Goal: Check status: Check status

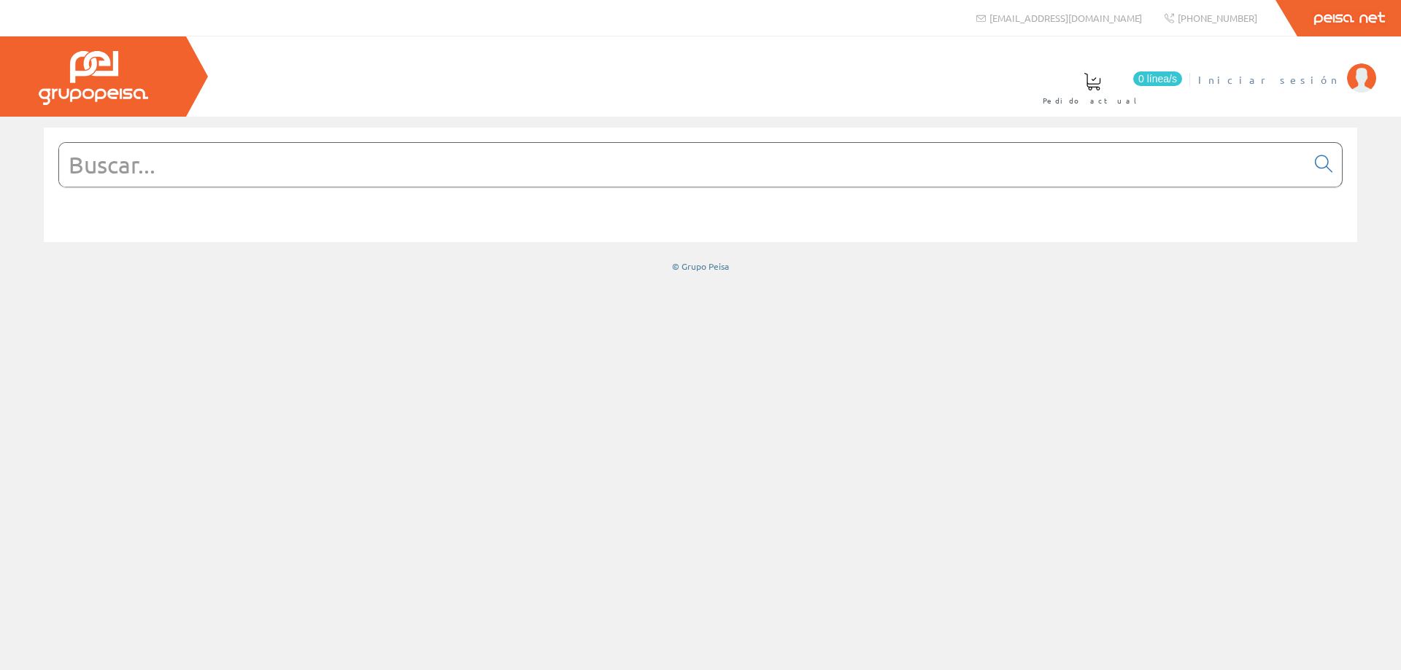
click at [1295, 84] on span "Iniciar sesión" at bounding box center [1269, 79] width 142 height 15
click at [1280, 73] on span "ELECTRICIDAD NOVO S.L." at bounding box center [1225, 79] width 227 height 15
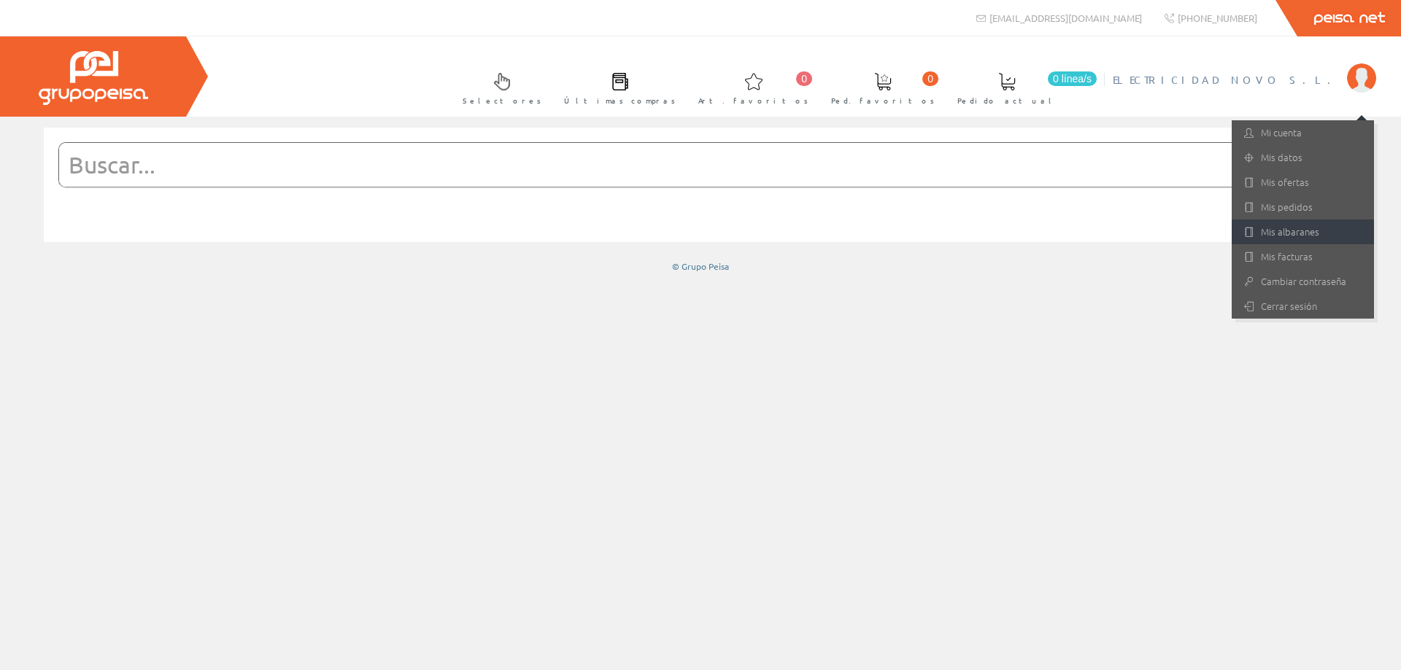
click at [1280, 226] on link "Mis albaranes" at bounding box center [1302, 232] width 142 height 25
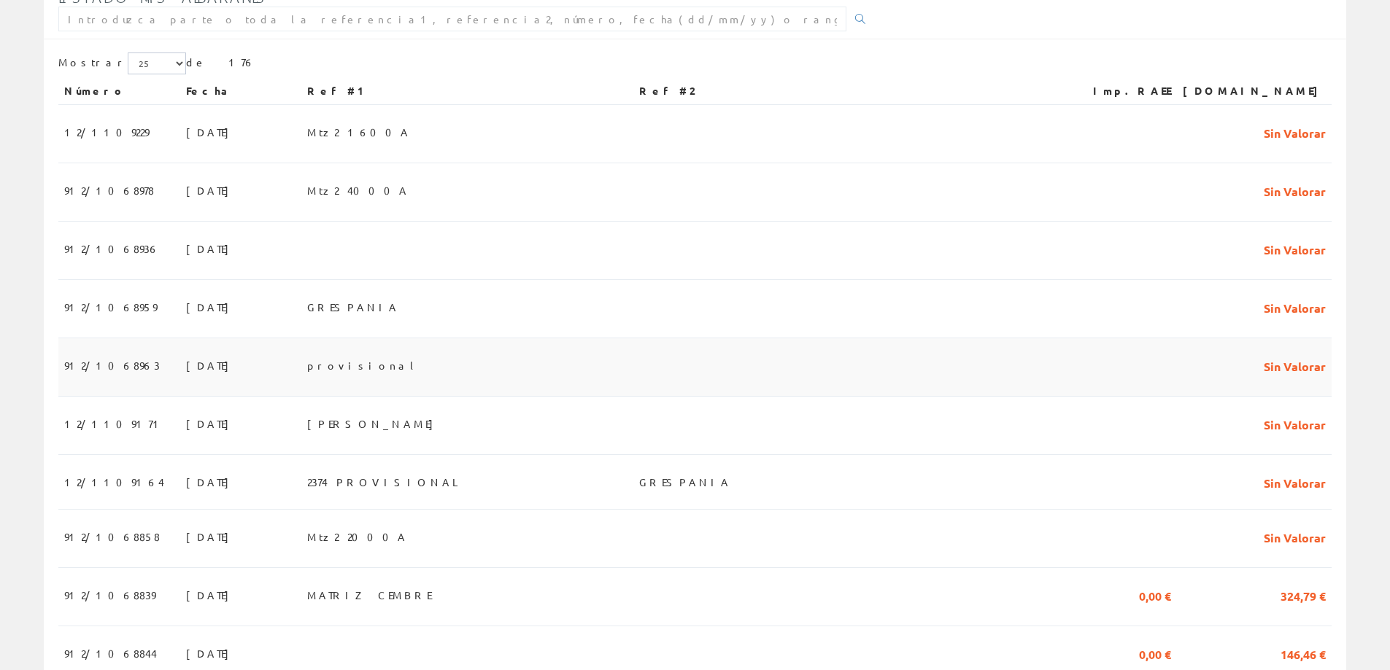
scroll to position [292, 0]
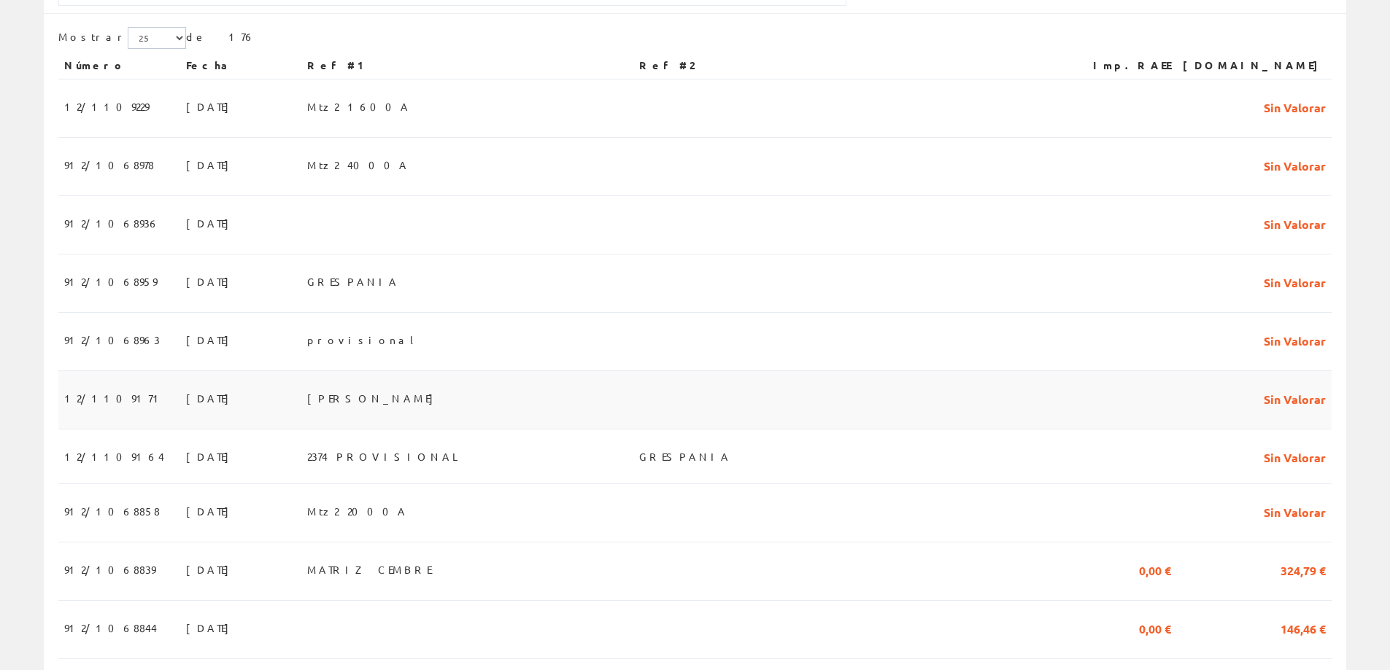
click at [80, 400] on span "12/1109171" at bounding box center [114, 398] width 101 height 25
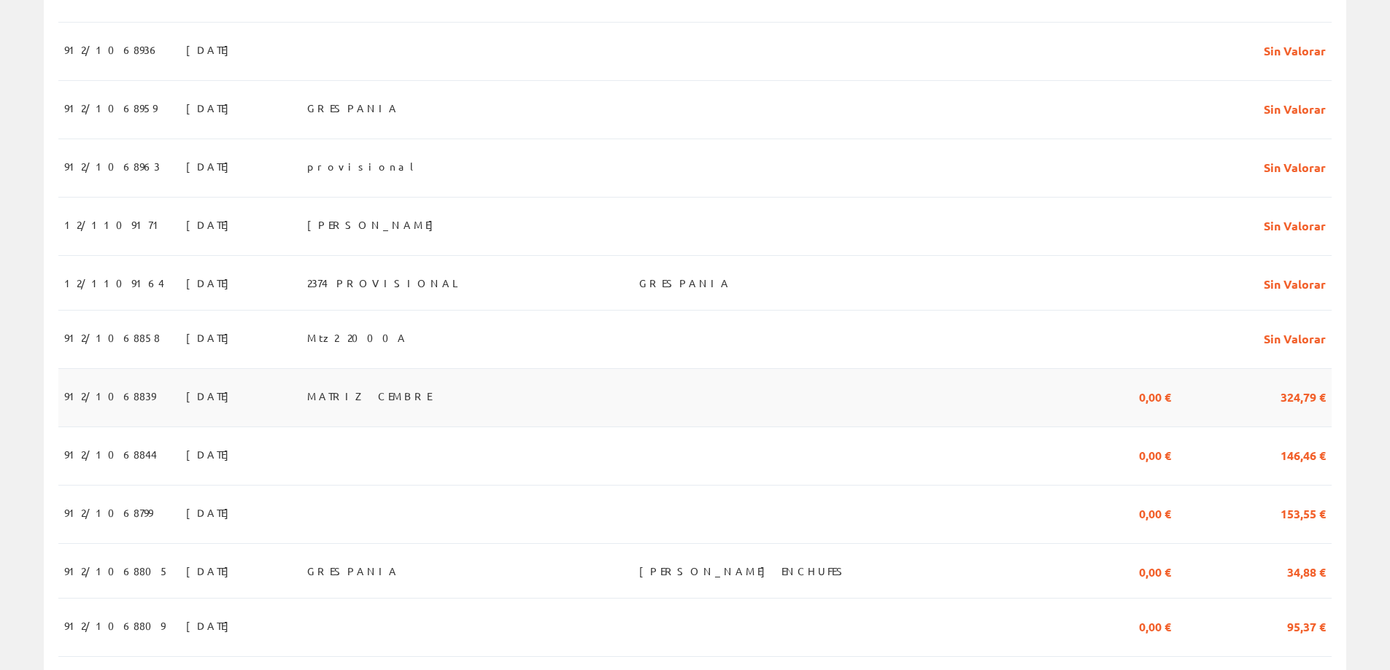
scroll to position [511, 0]
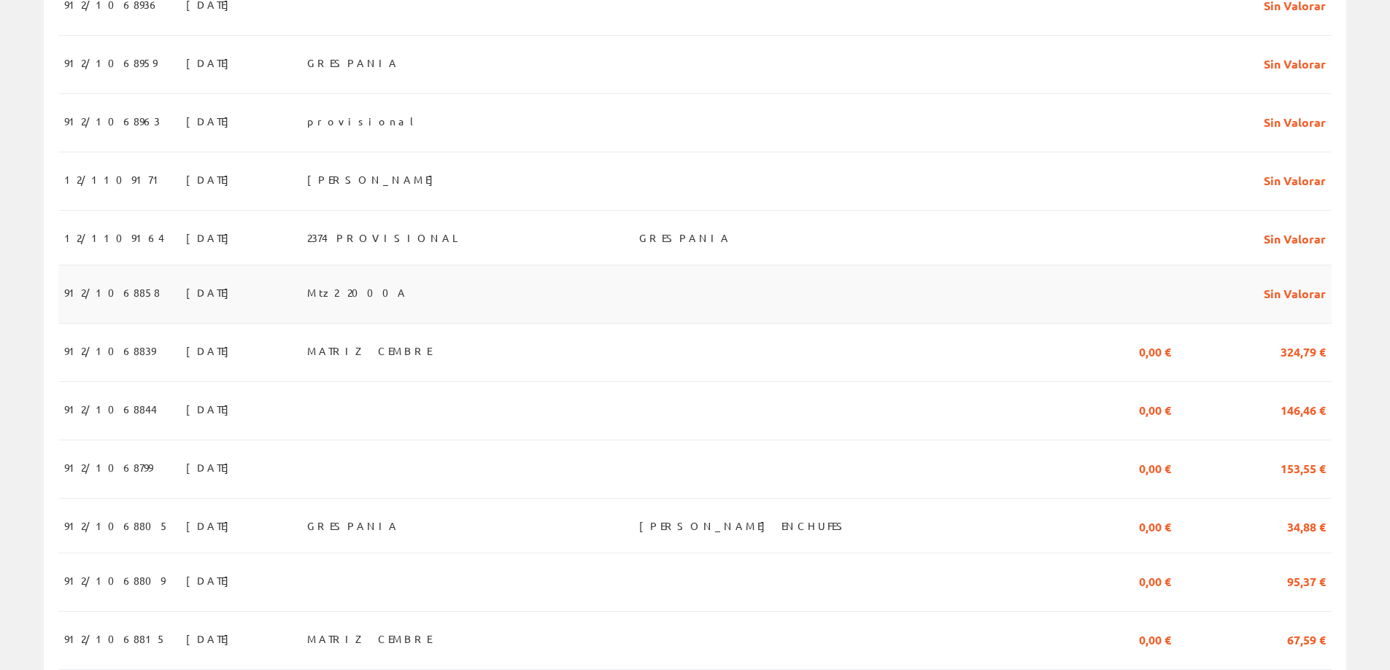
click at [85, 302] on span "912/1068858" at bounding box center [112, 292] width 96 height 25
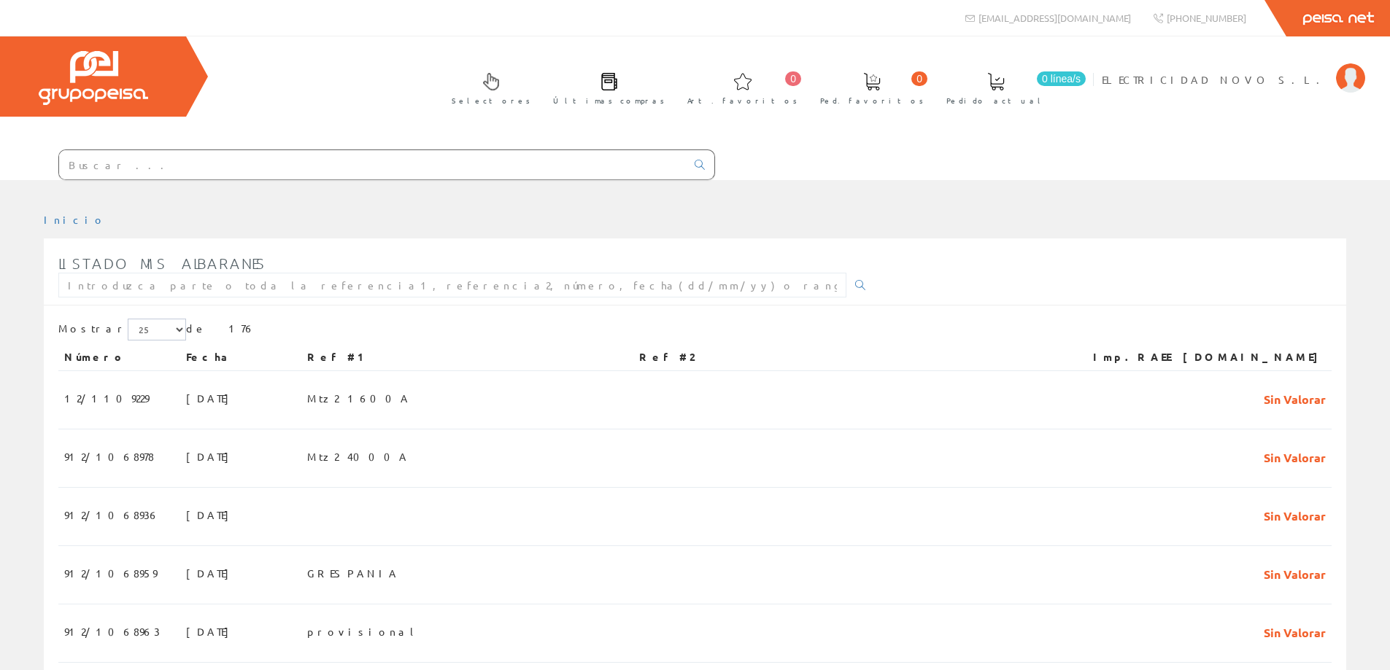
scroll to position [504, 0]
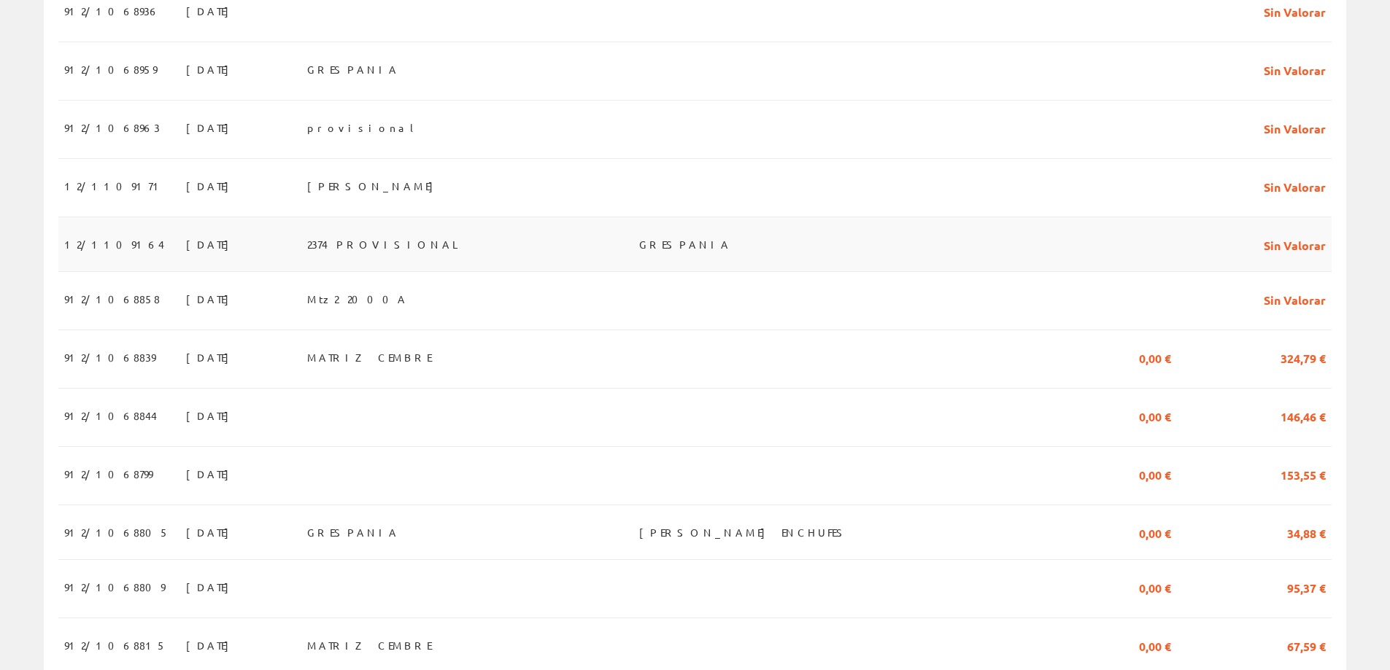
click at [69, 247] on span "12/1109164" at bounding box center [114, 244] width 100 height 25
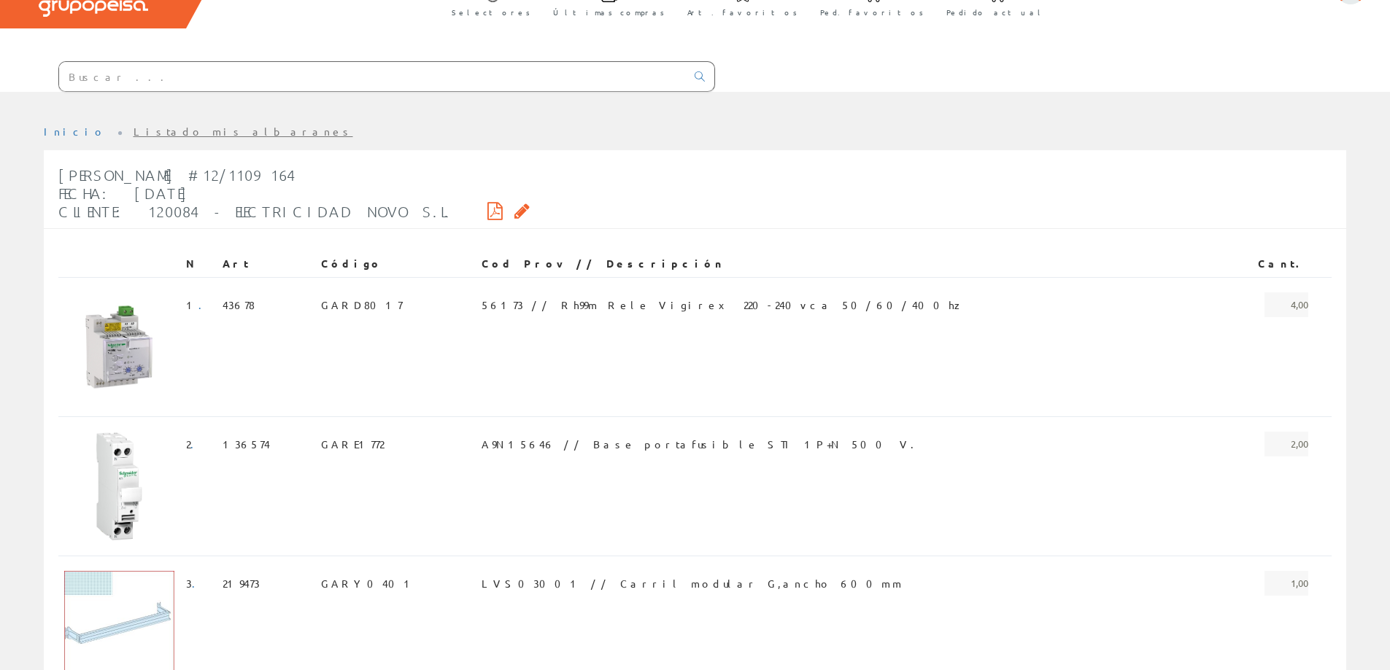
scroll to position [85, 0]
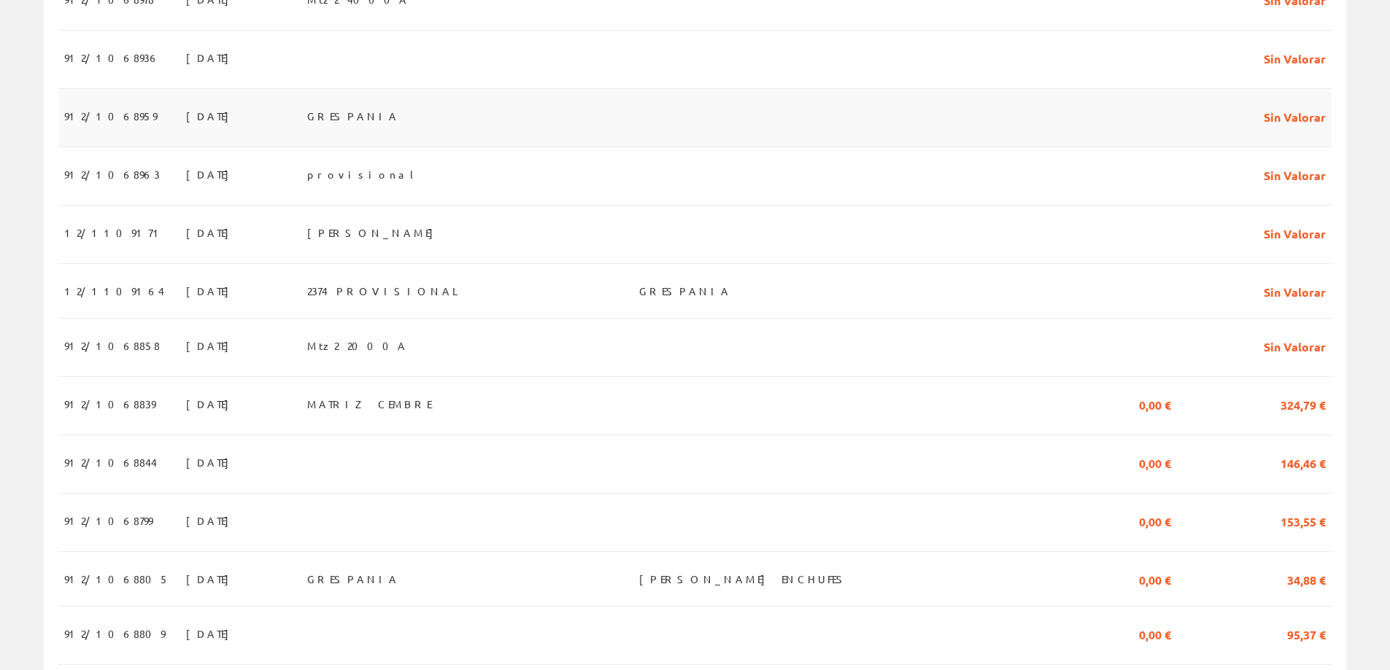
scroll to position [431, 0]
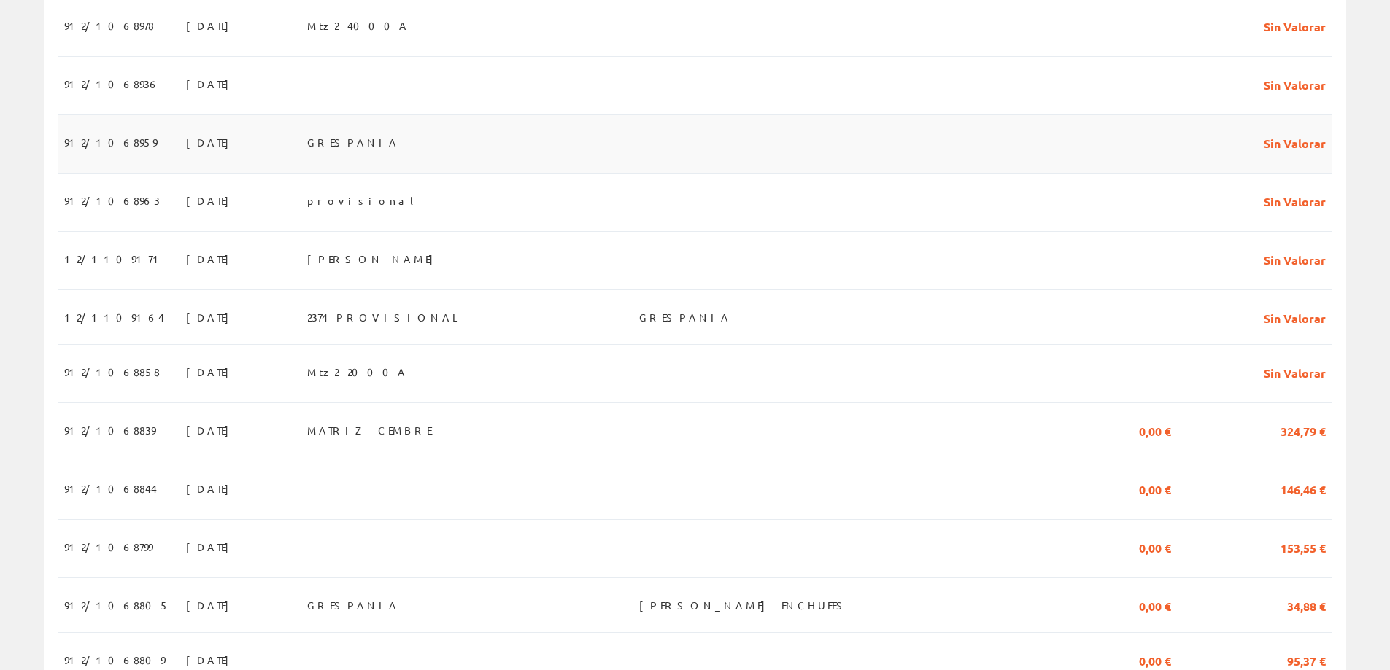
click at [87, 153] on span "912/1068959" at bounding box center [110, 142] width 93 height 25
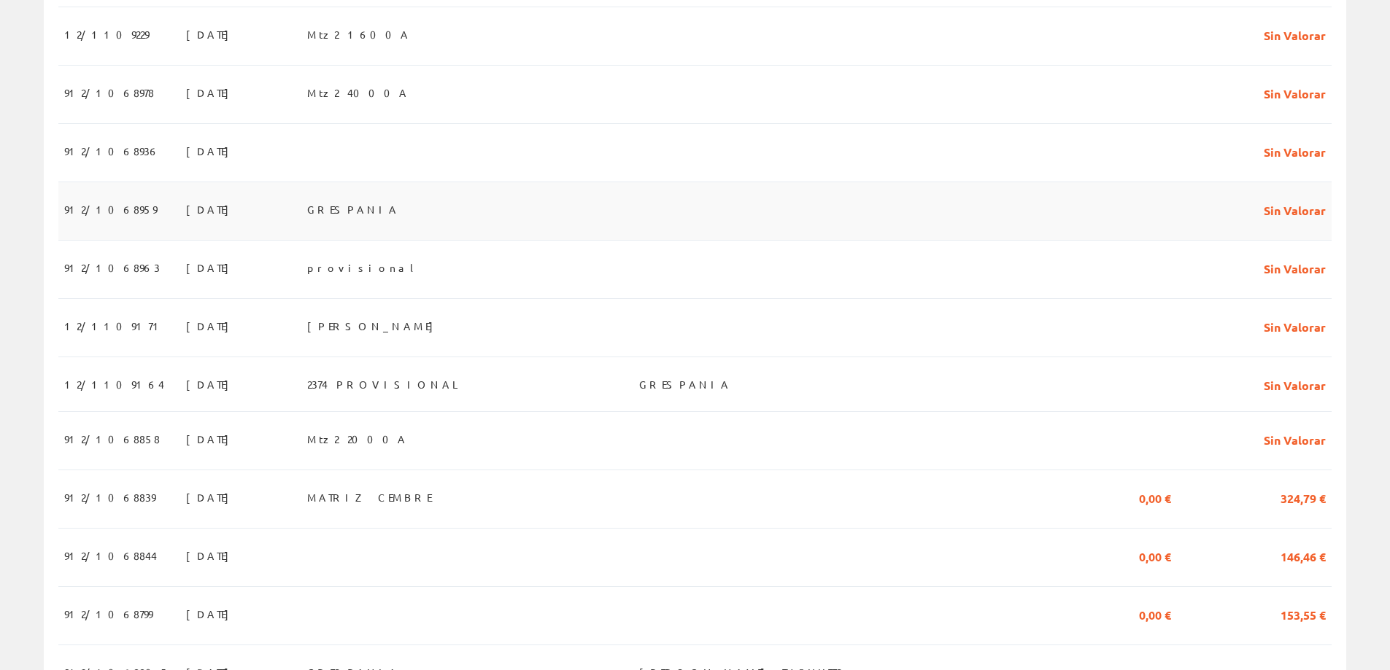
scroll to position [285, 0]
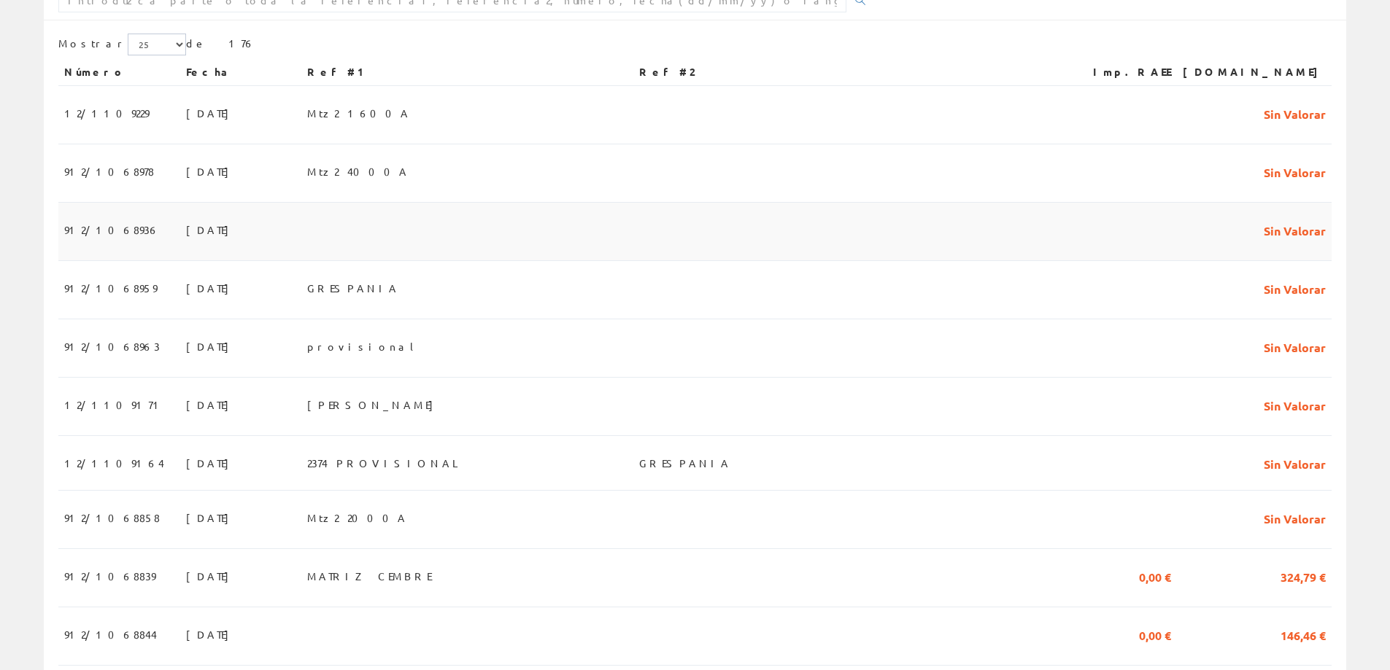
click at [96, 229] on span "912/1068936" at bounding box center [112, 229] width 96 height 25
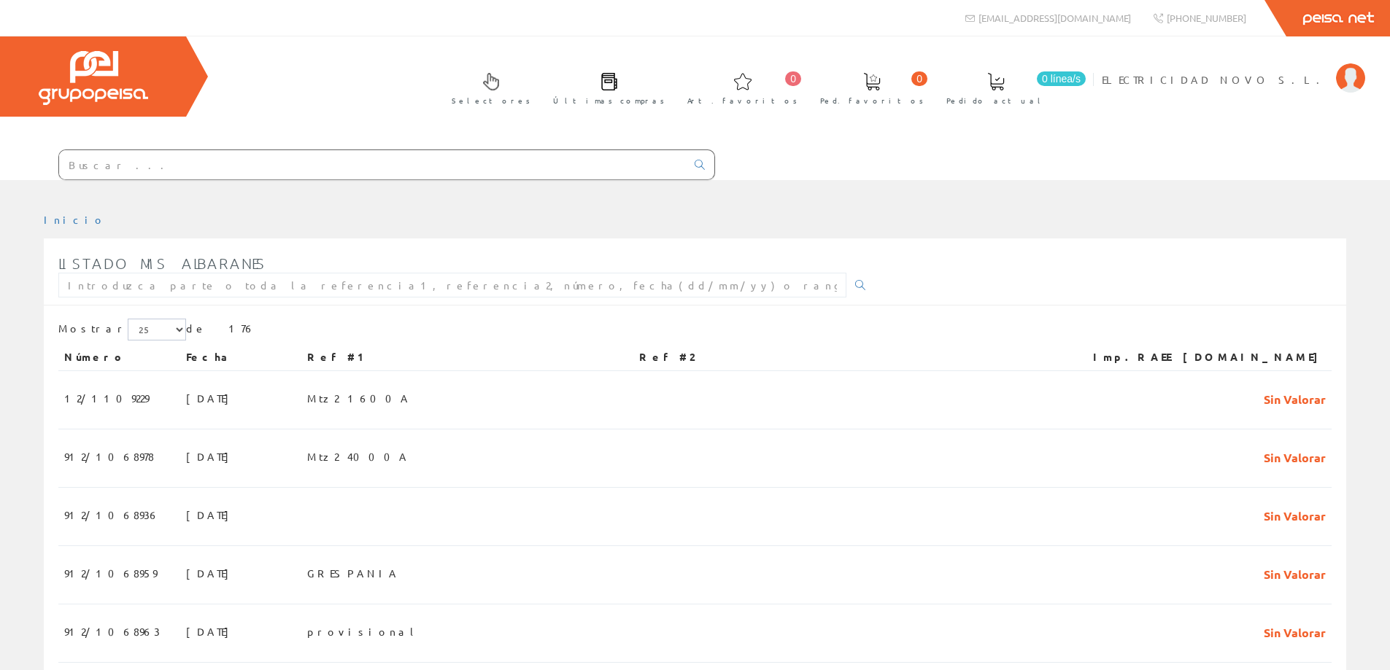
scroll to position [285, 0]
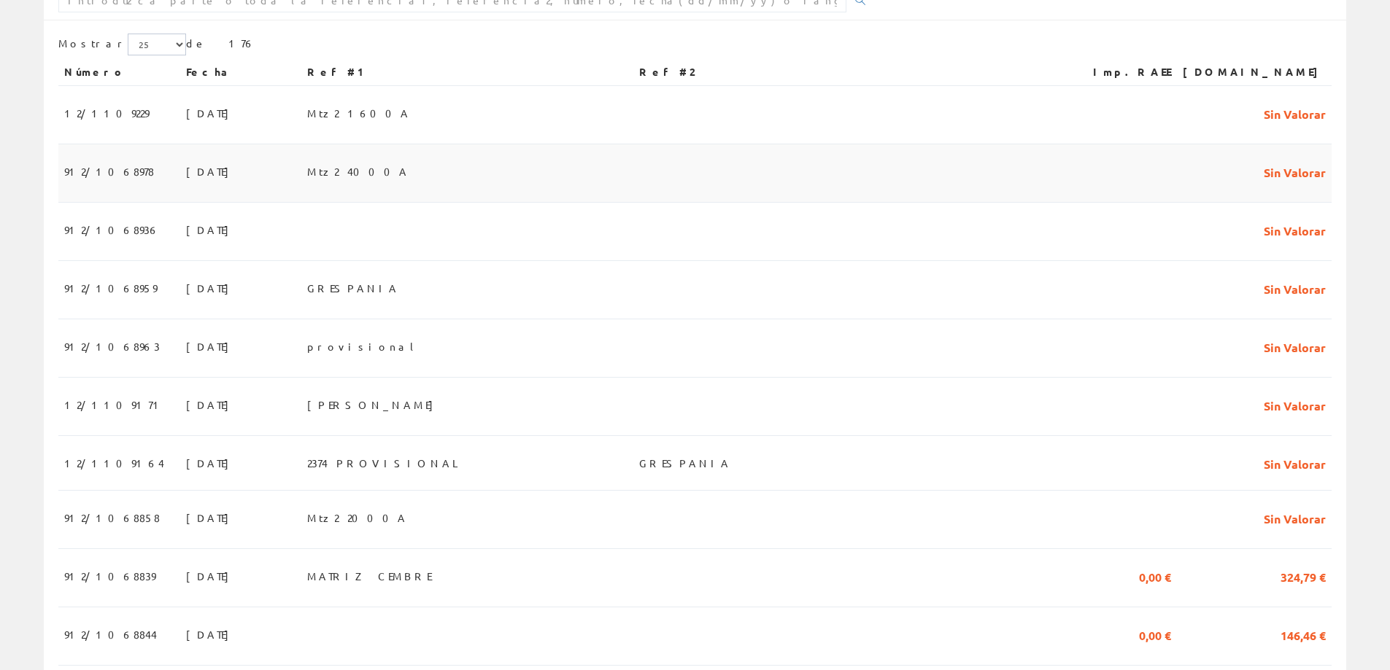
click at [75, 181] on span "912/1068978" at bounding box center [109, 171] width 90 height 25
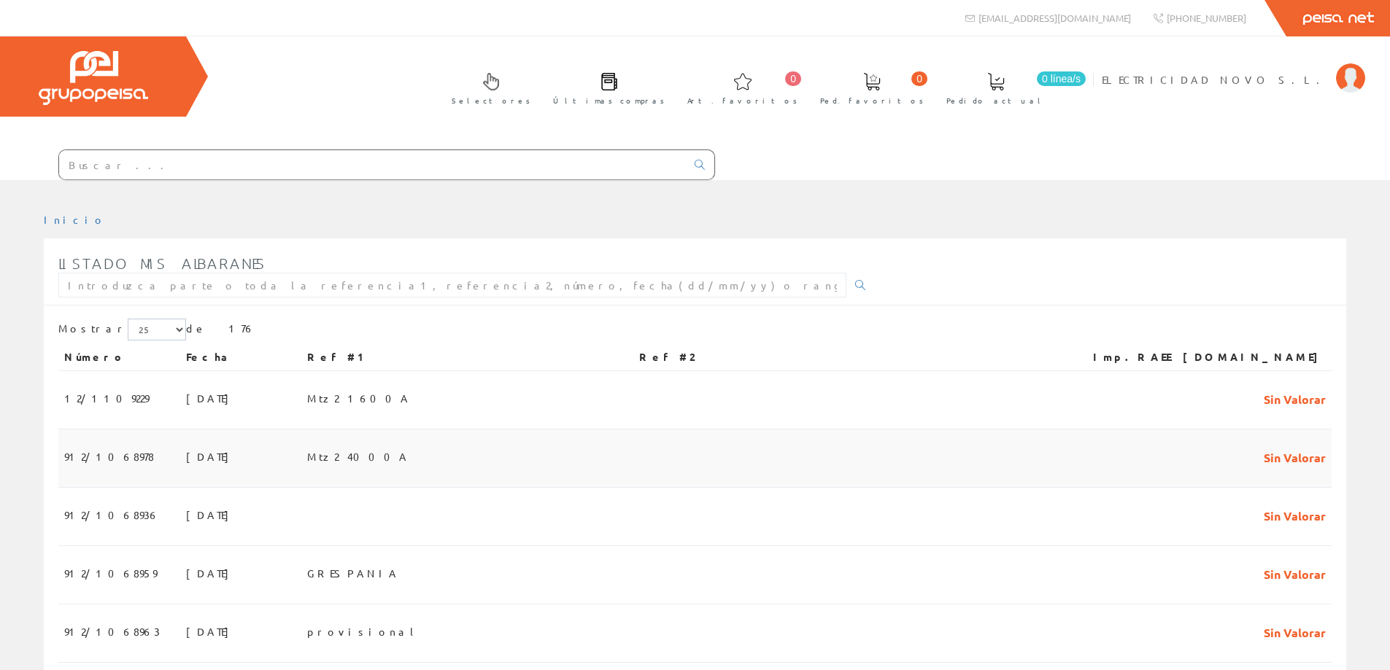
scroll to position [285, 0]
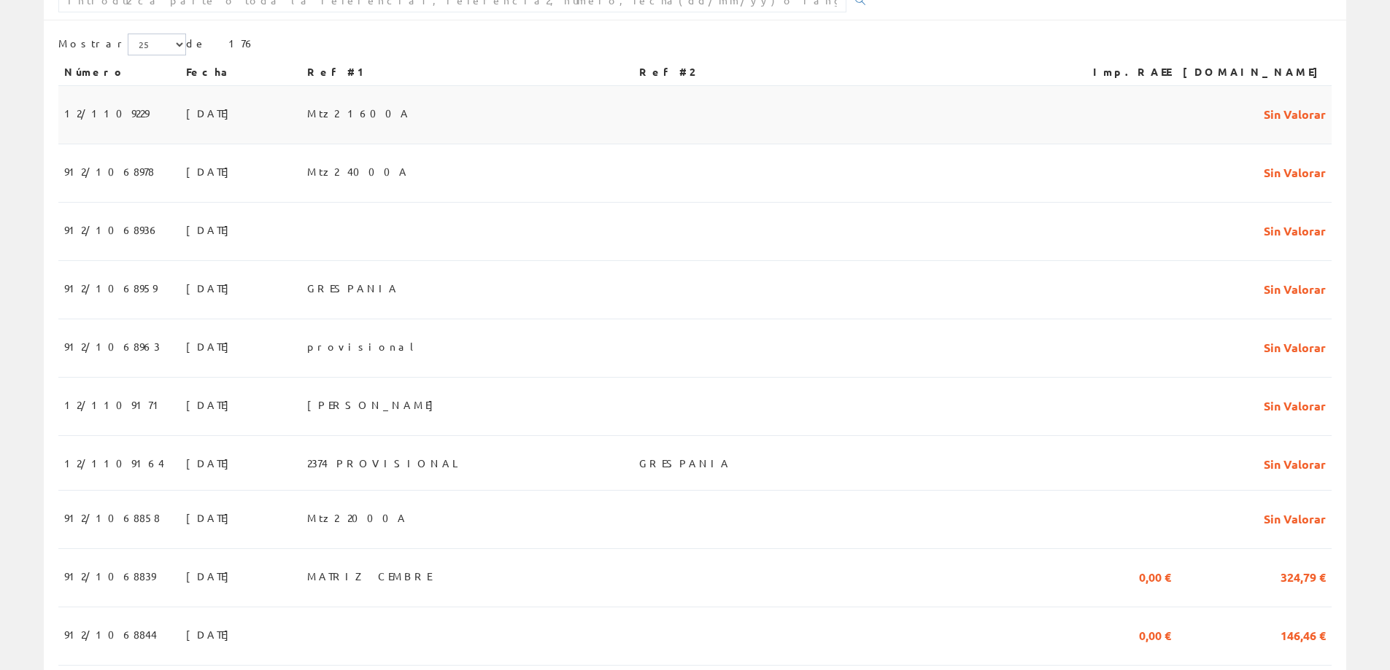
click at [82, 112] on span "12/1109229" at bounding box center [106, 113] width 85 height 25
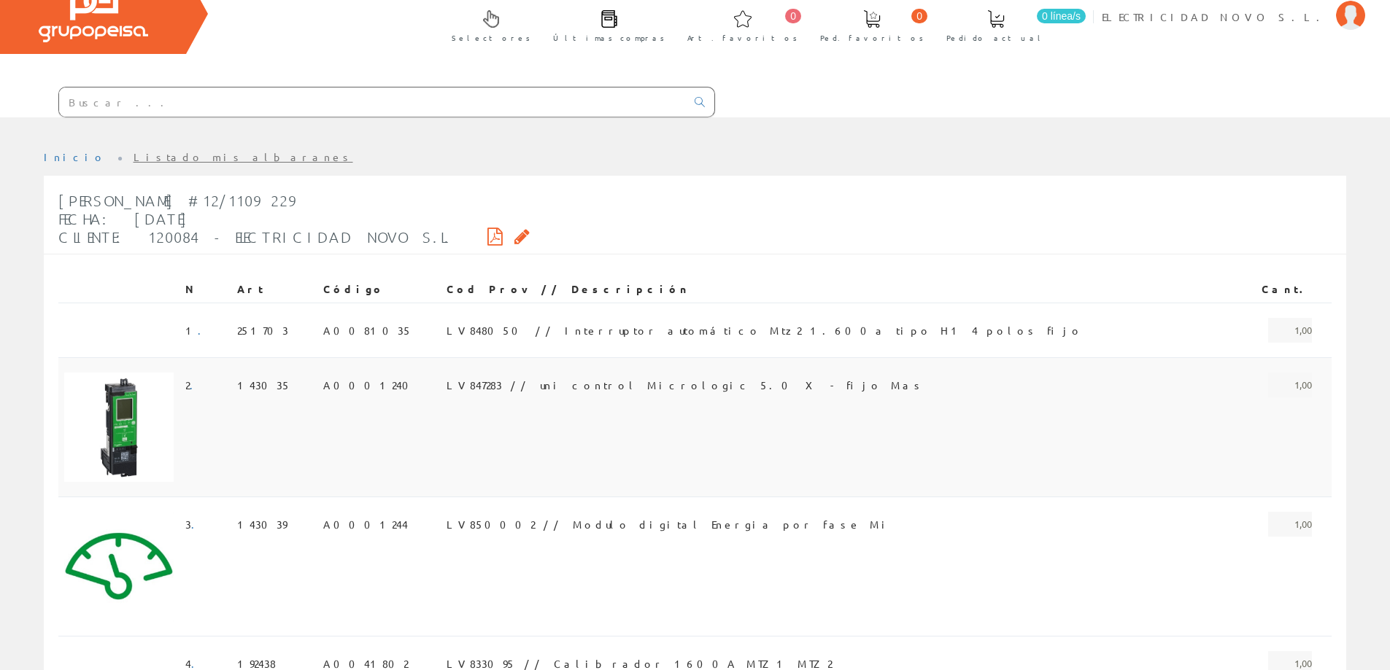
scroll to position [73, 0]
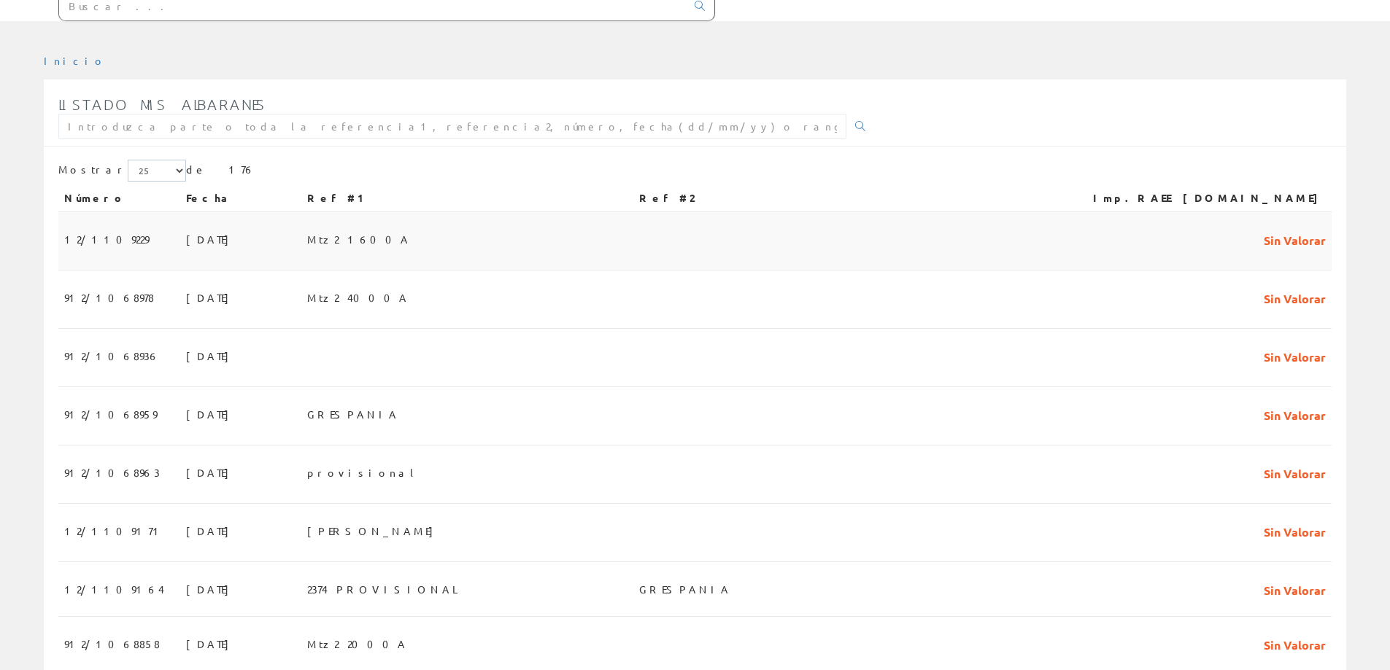
scroll to position [146, 0]
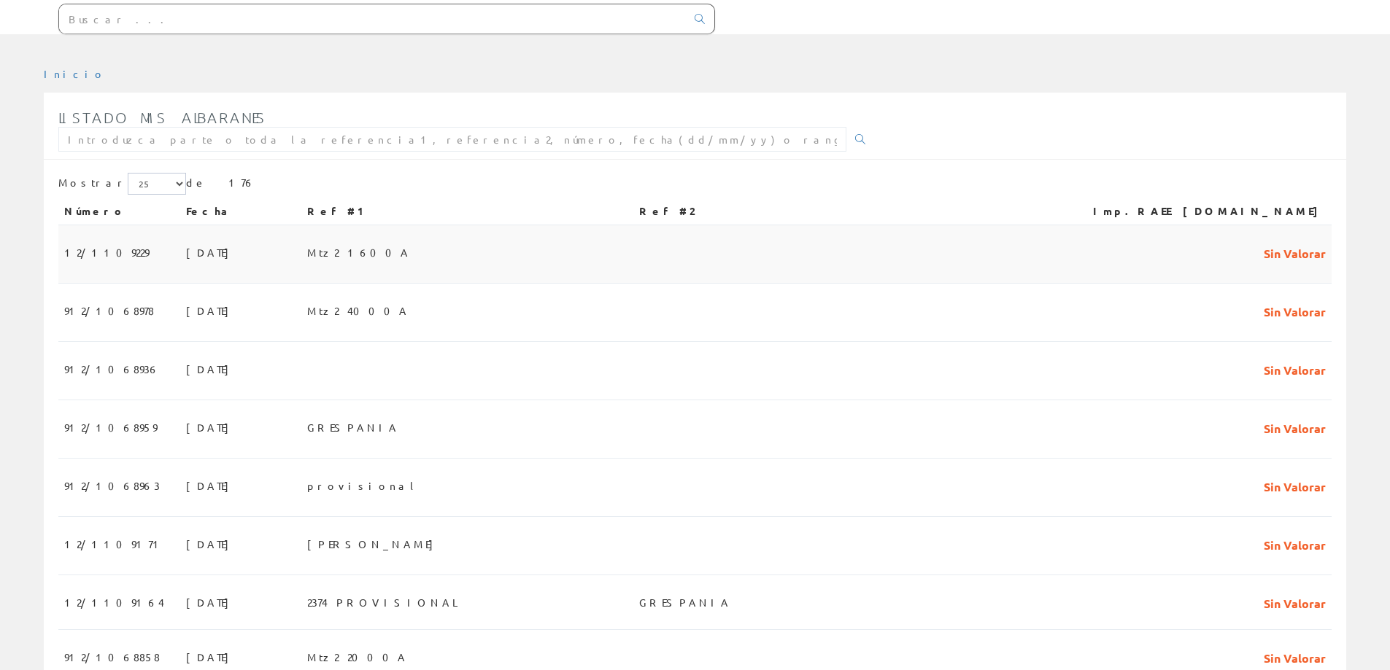
click at [108, 249] on span "12/1109229" at bounding box center [106, 252] width 85 height 25
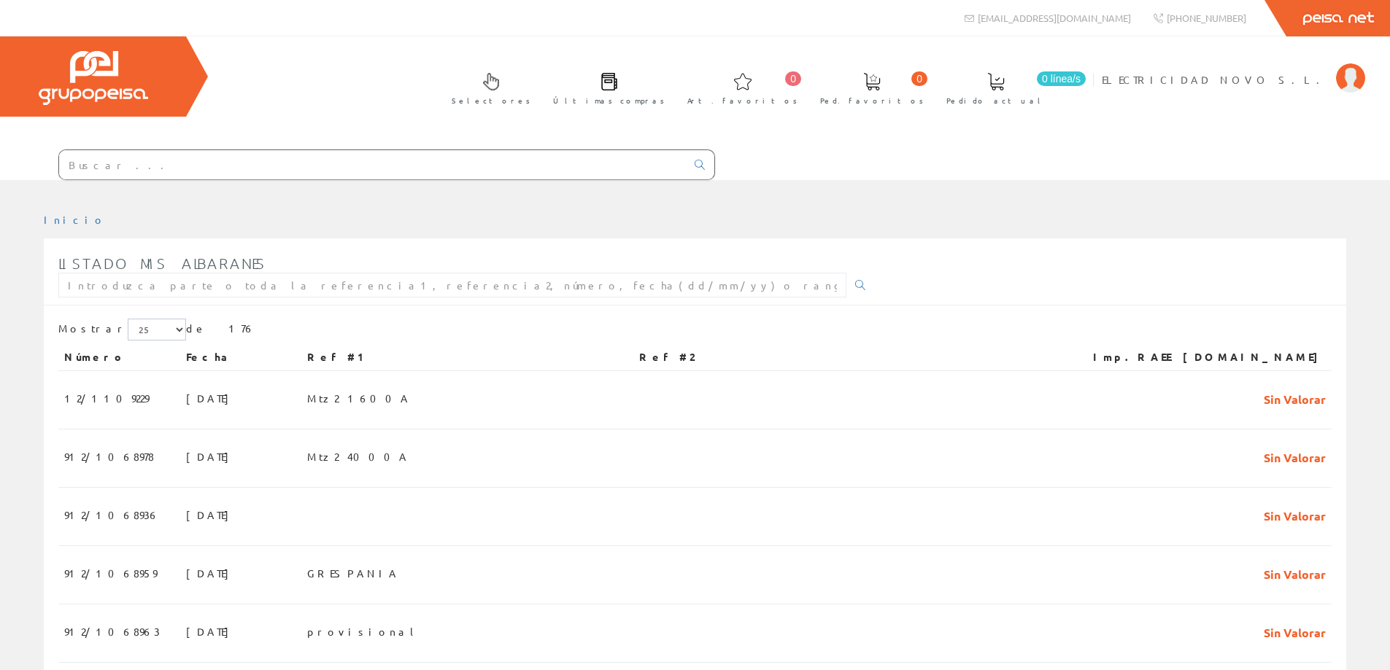
scroll to position [146, 0]
